Goal: Book appointment/travel/reservation

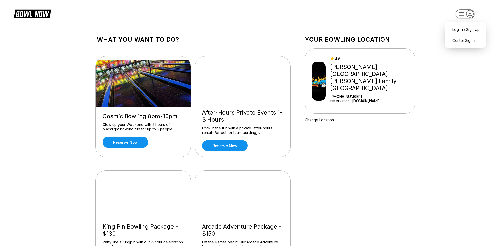
click at [465, 16] on rect "button" at bounding box center [465, 13] width 19 height 9
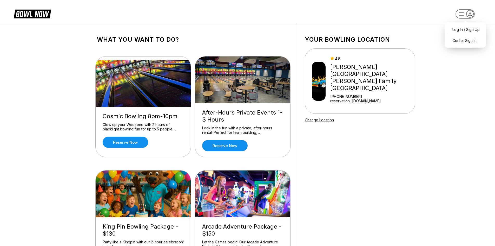
click at [469, 13] on icon "button" at bounding box center [470, 13] width 7 height 7
click at [469, 14] on icon "button" at bounding box center [470, 13] width 7 height 7
click at [465, 41] on div "Center Sign In" at bounding box center [465, 40] width 36 height 9
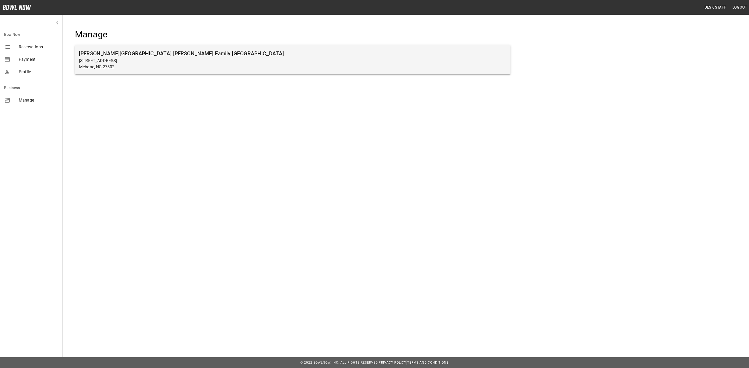
click at [105, 56] on h6 "[PERSON_NAME][GEOGRAPHIC_DATA] [PERSON_NAME] Family [GEOGRAPHIC_DATA]" at bounding box center [292, 53] width 427 height 8
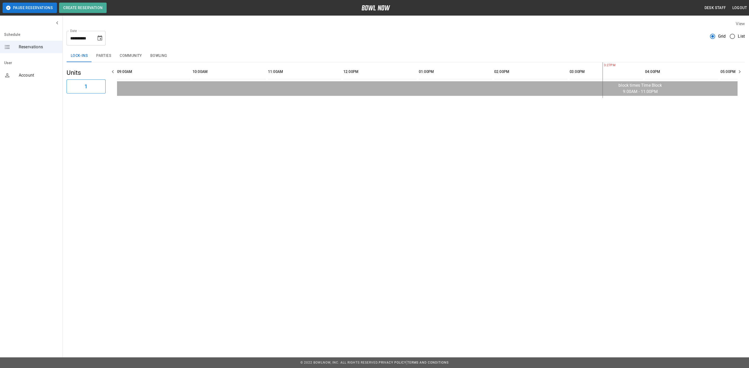
scroll to position [0, 452]
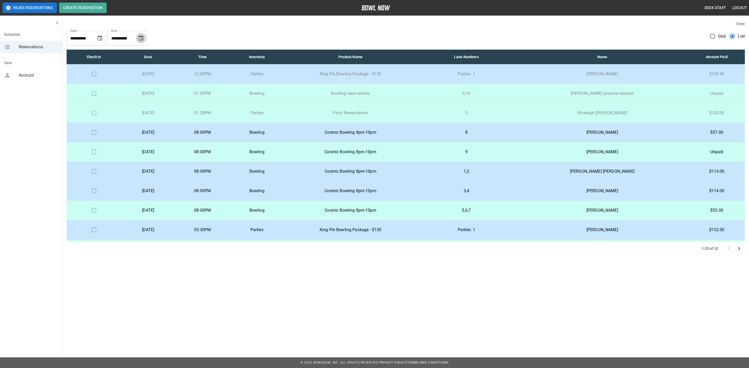
click at [143, 38] on icon "Choose date, selected date is Sep 23, 2025" at bounding box center [141, 37] width 5 height 5
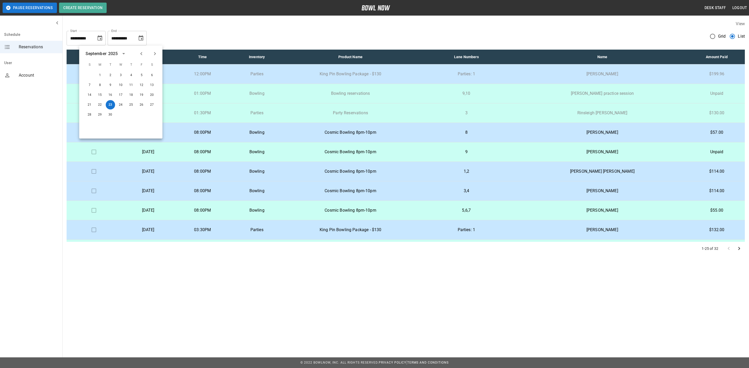
click at [99, 37] on icon "Choose date, selected date is Aug 23, 2025" at bounding box center [99, 37] width 5 height 5
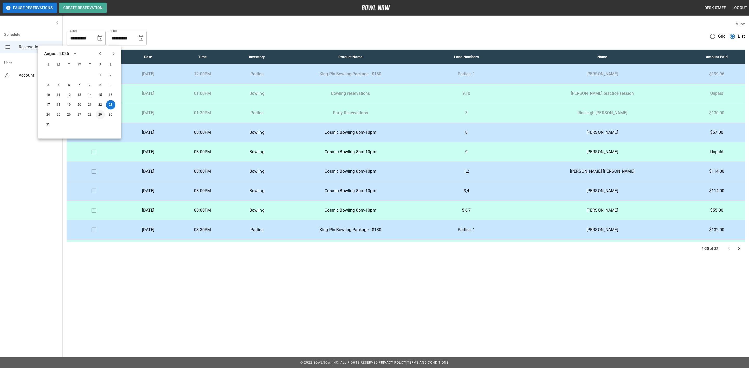
click at [98, 116] on button "29" at bounding box center [100, 114] width 9 height 9
type input "**********"
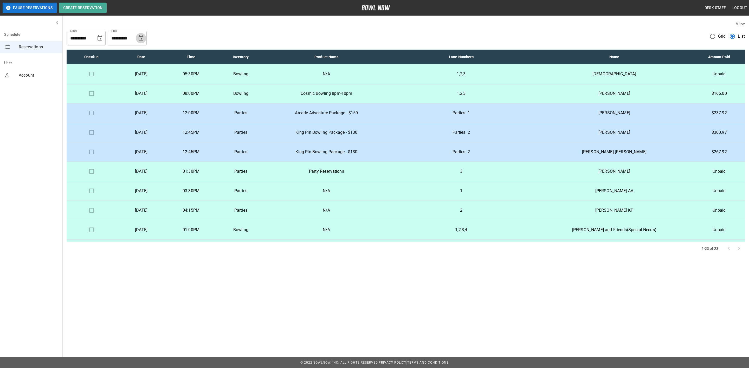
click at [140, 38] on icon "Choose date, selected date is Sep 23, 2025" at bounding box center [141, 38] width 6 height 6
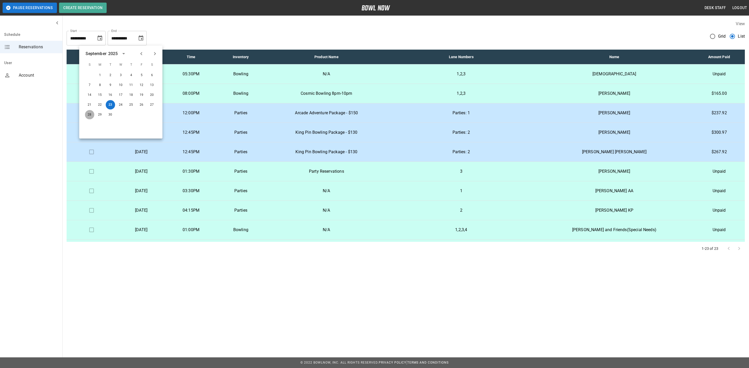
click at [85, 115] on button "28" at bounding box center [89, 114] width 9 height 9
type input "**********"
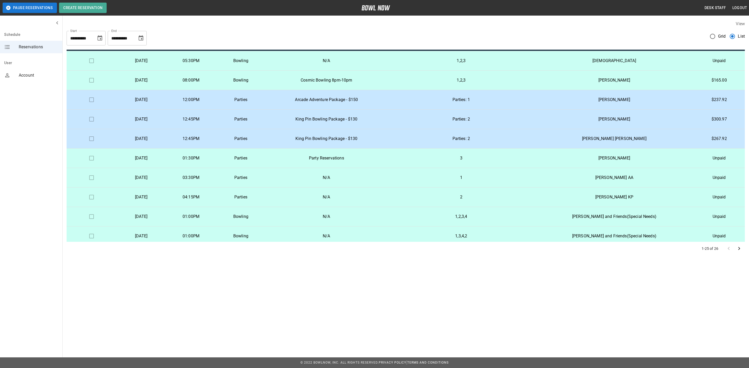
scroll to position [0, 0]
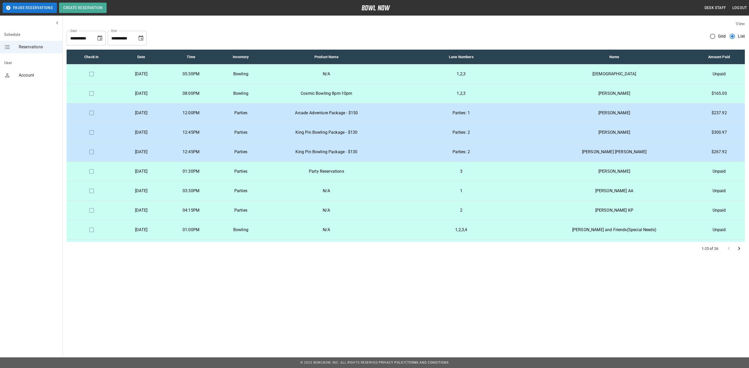
click at [265, 129] on td "Parties" at bounding box center [241, 132] width 50 height 19
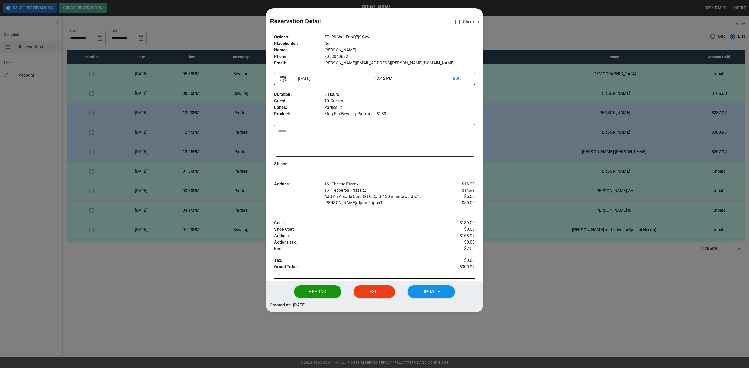
click at [568, 319] on div at bounding box center [374, 184] width 749 height 368
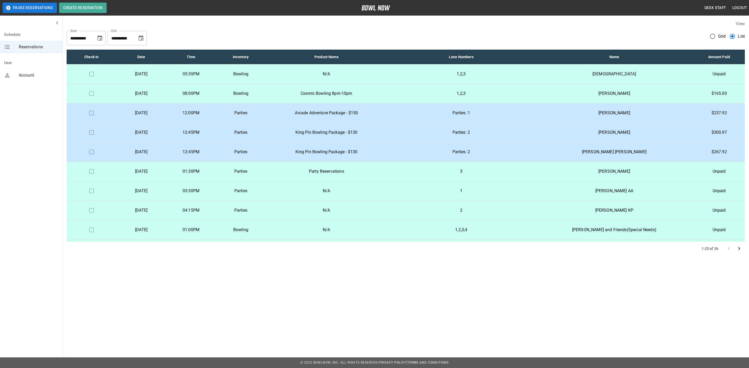
click at [387, 109] on td "Arcade Adventure Package - $150" at bounding box center [327, 112] width 122 height 19
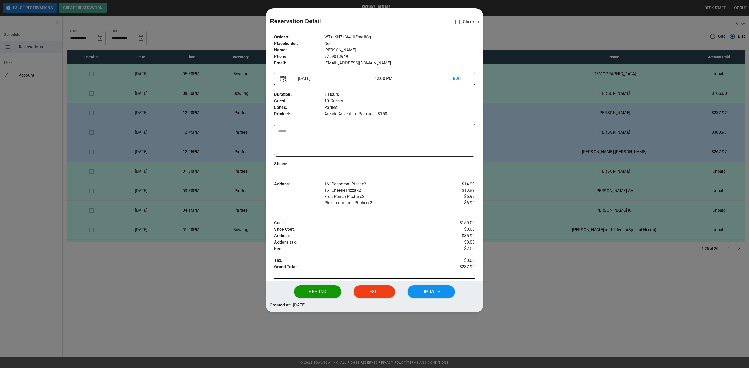
click at [530, 279] on div at bounding box center [374, 184] width 749 height 368
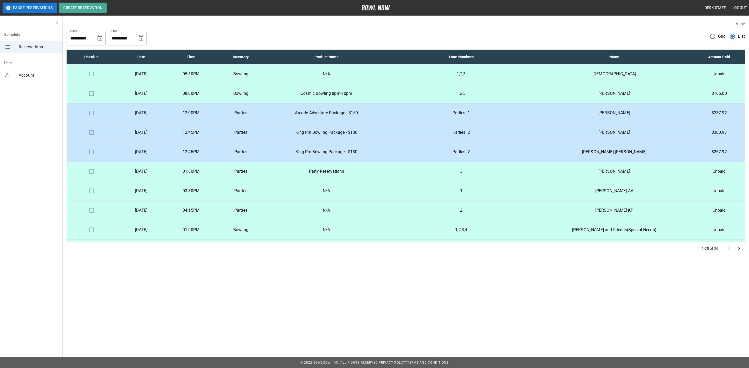
click at [383, 110] on p "Arcade Adventure Package - $150" at bounding box center [326, 113] width 113 height 6
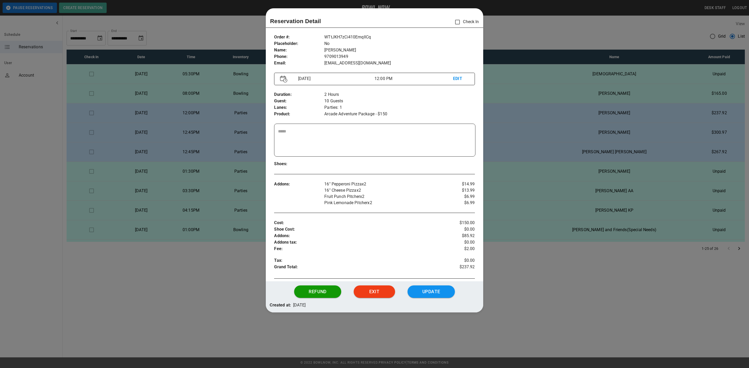
click at [545, 280] on div at bounding box center [374, 184] width 749 height 368
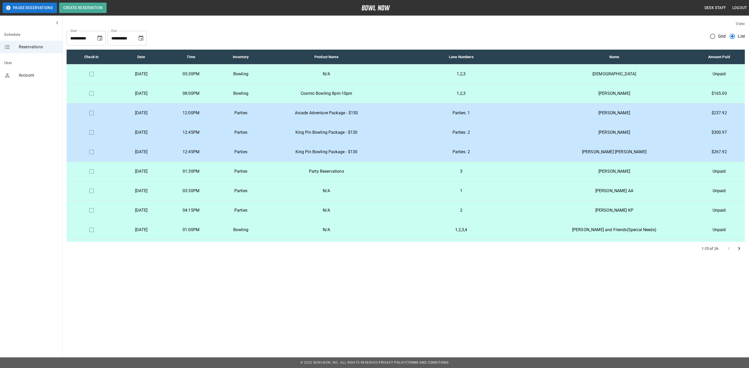
click at [387, 128] on td "King Pin Bowling Package - $130" at bounding box center [327, 132] width 122 height 19
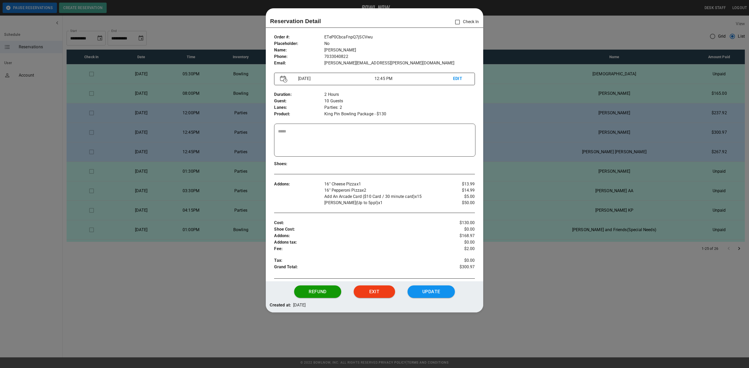
click at [524, 262] on div at bounding box center [374, 184] width 749 height 368
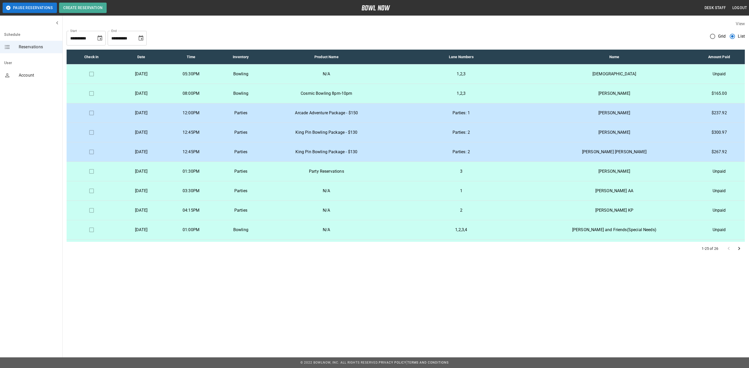
click at [387, 148] on td "King Pin Bowling Package - $130" at bounding box center [327, 151] width 122 height 19
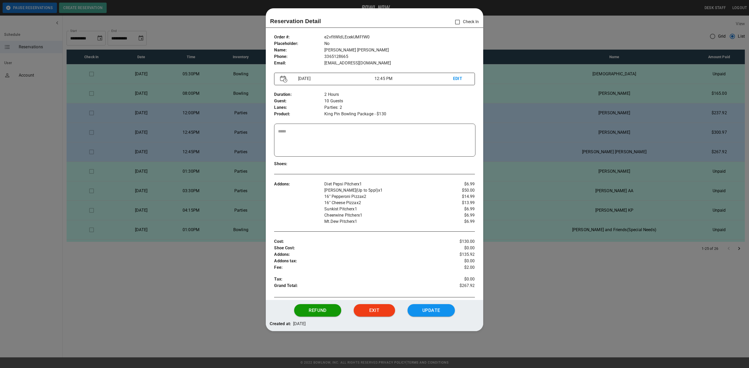
click at [551, 278] on div at bounding box center [374, 184] width 749 height 368
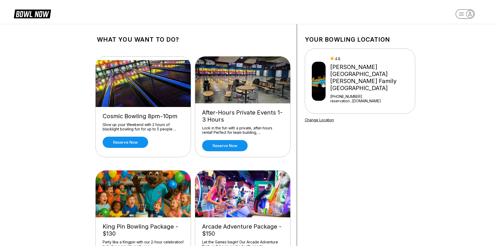
click at [469, 17] on icon "button" at bounding box center [470, 13] width 7 height 7
click at [459, 39] on div "Center Sign In" at bounding box center [465, 40] width 36 height 9
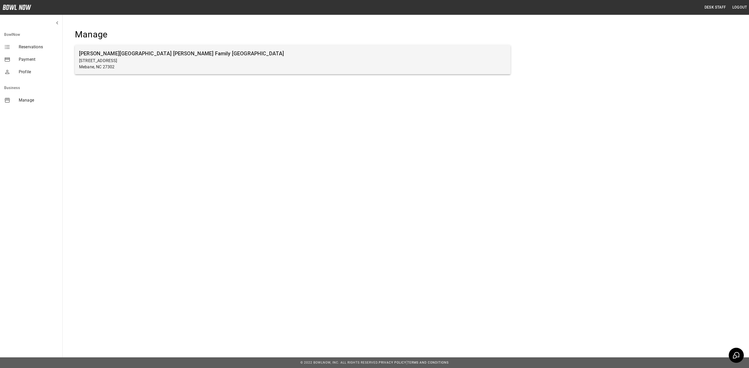
click at [281, 55] on h6 "[PERSON_NAME][GEOGRAPHIC_DATA] [PERSON_NAME] Family [GEOGRAPHIC_DATA]" at bounding box center [292, 53] width 427 height 8
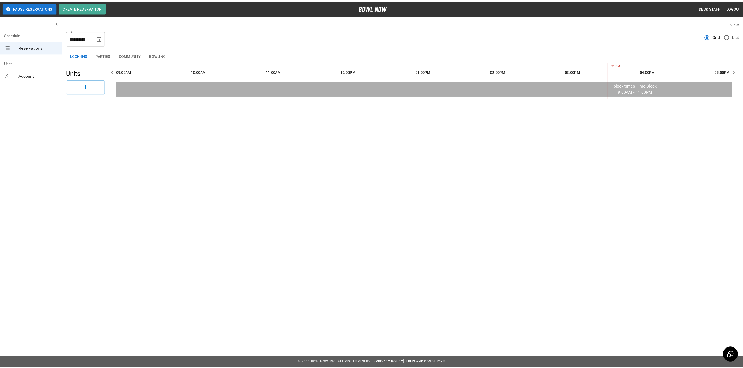
scroll to position [0, 452]
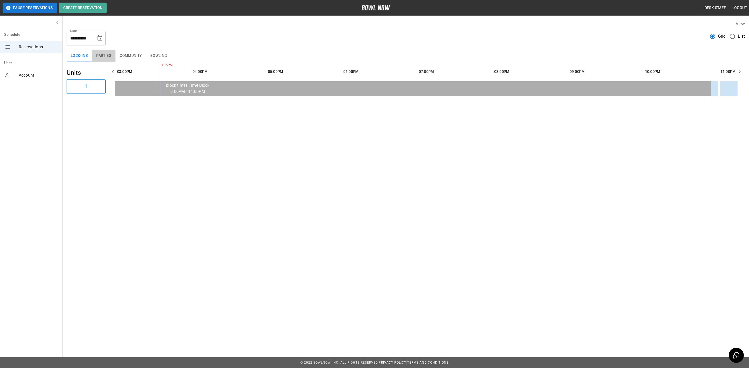
click at [110, 53] on button "Parties" at bounding box center [103, 56] width 23 height 12
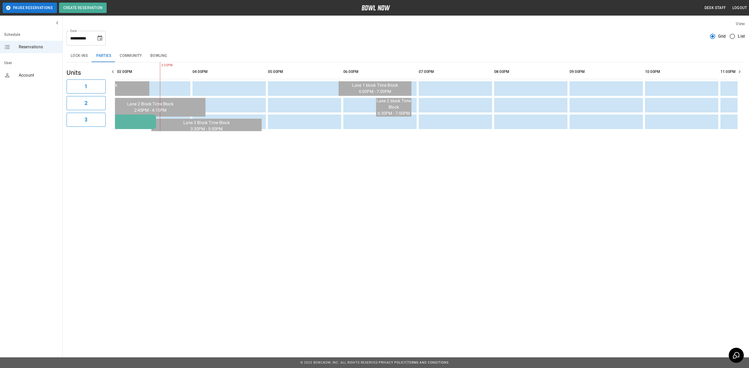
click at [168, 59] on button "Bowling" at bounding box center [158, 56] width 25 height 12
